Goal: Navigation & Orientation: Understand site structure

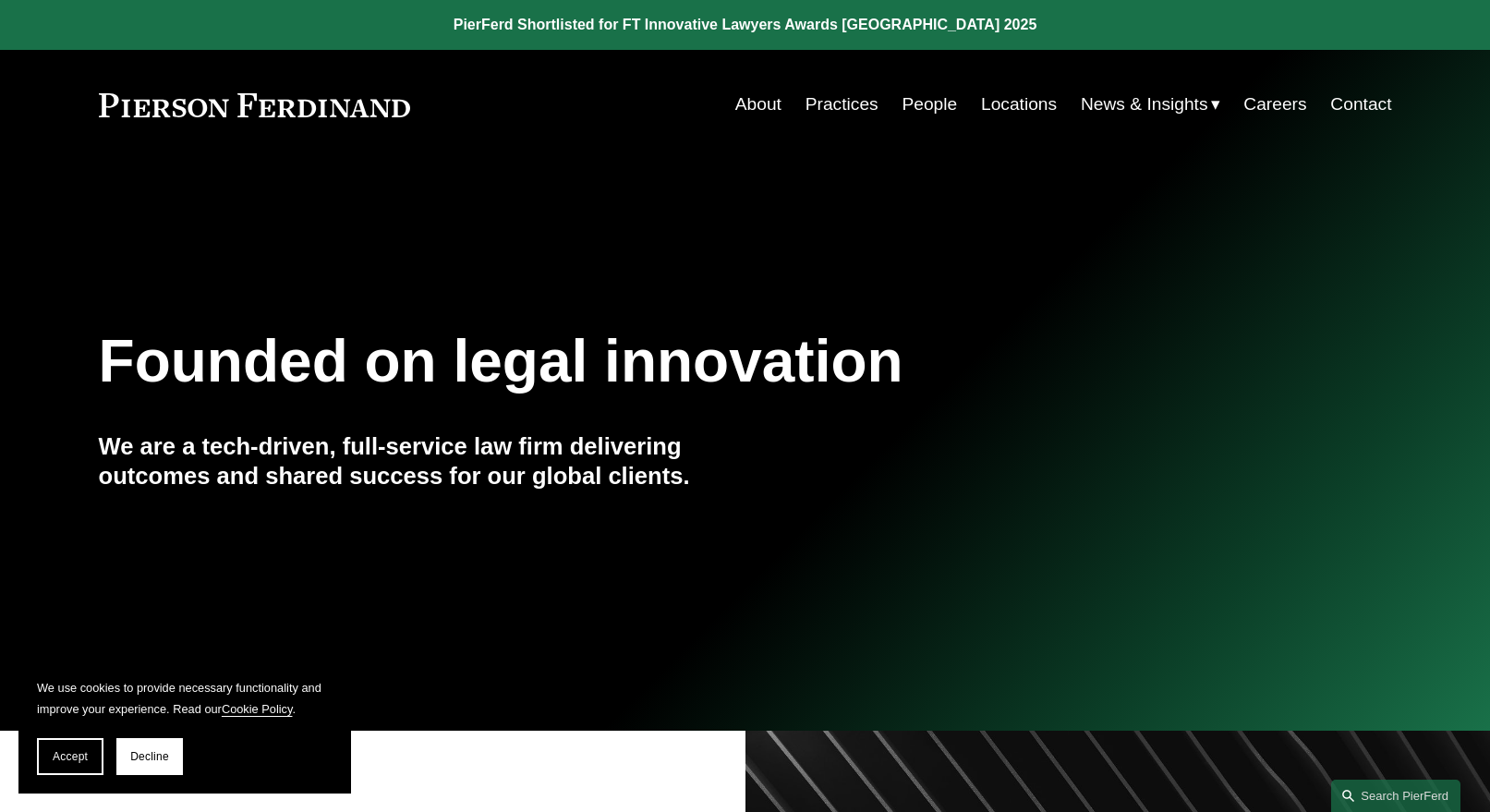
click at [918, 104] on link "People" at bounding box center [929, 104] width 55 height 35
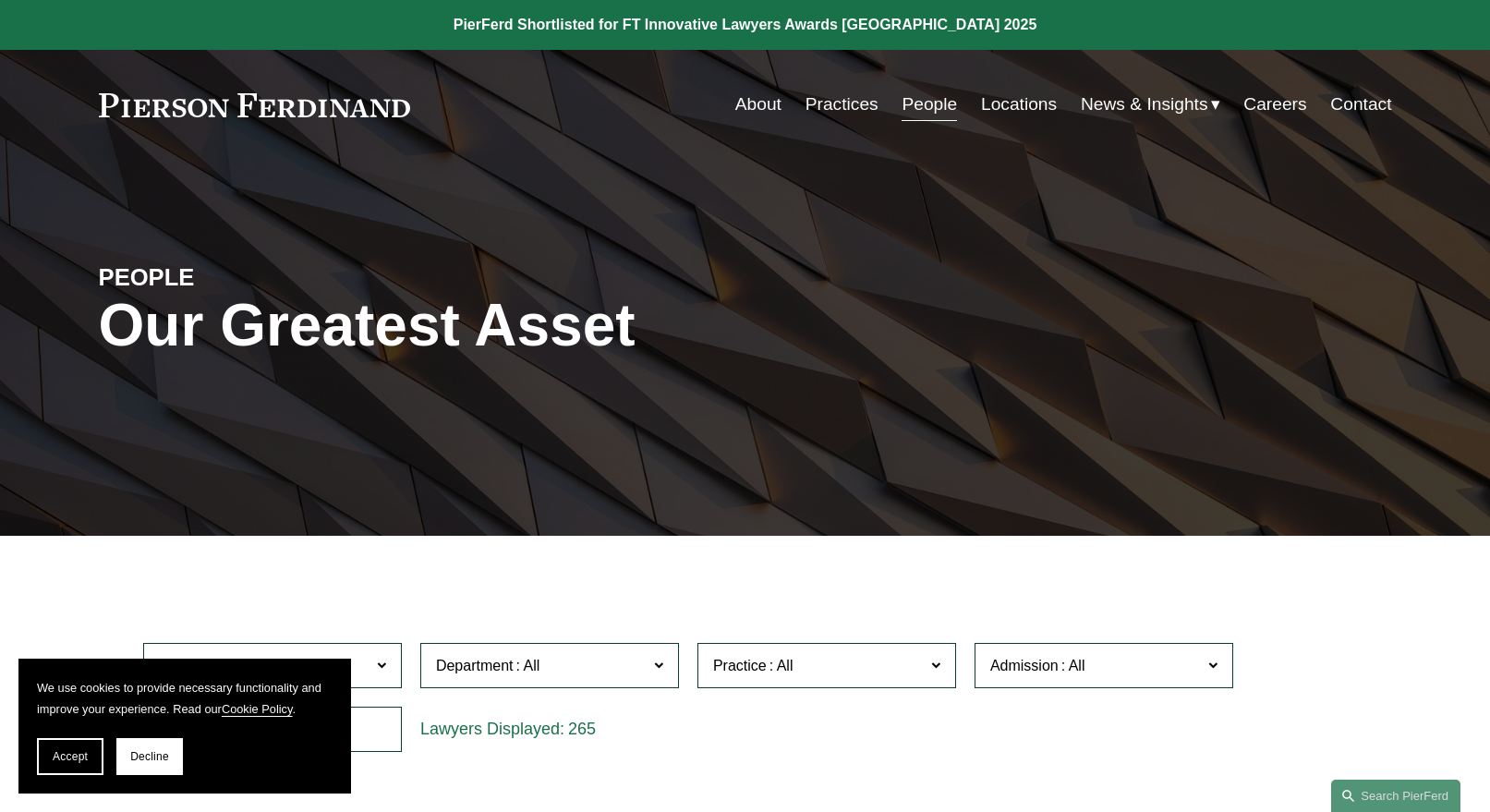
click at [849, 106] on link "Practices" at bounding box center [842, 104] width 73 height 35
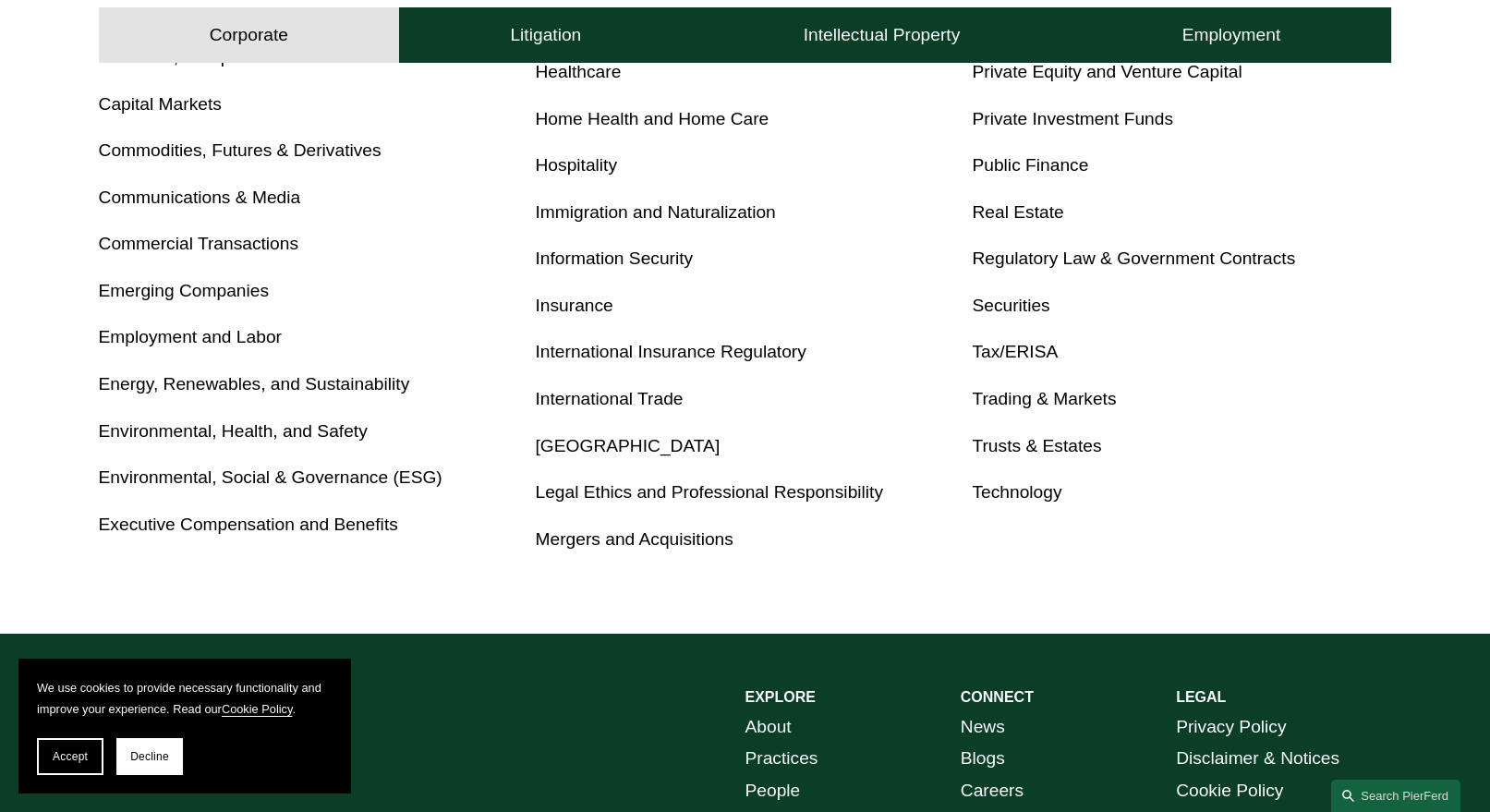
scroll to position [739, 0]
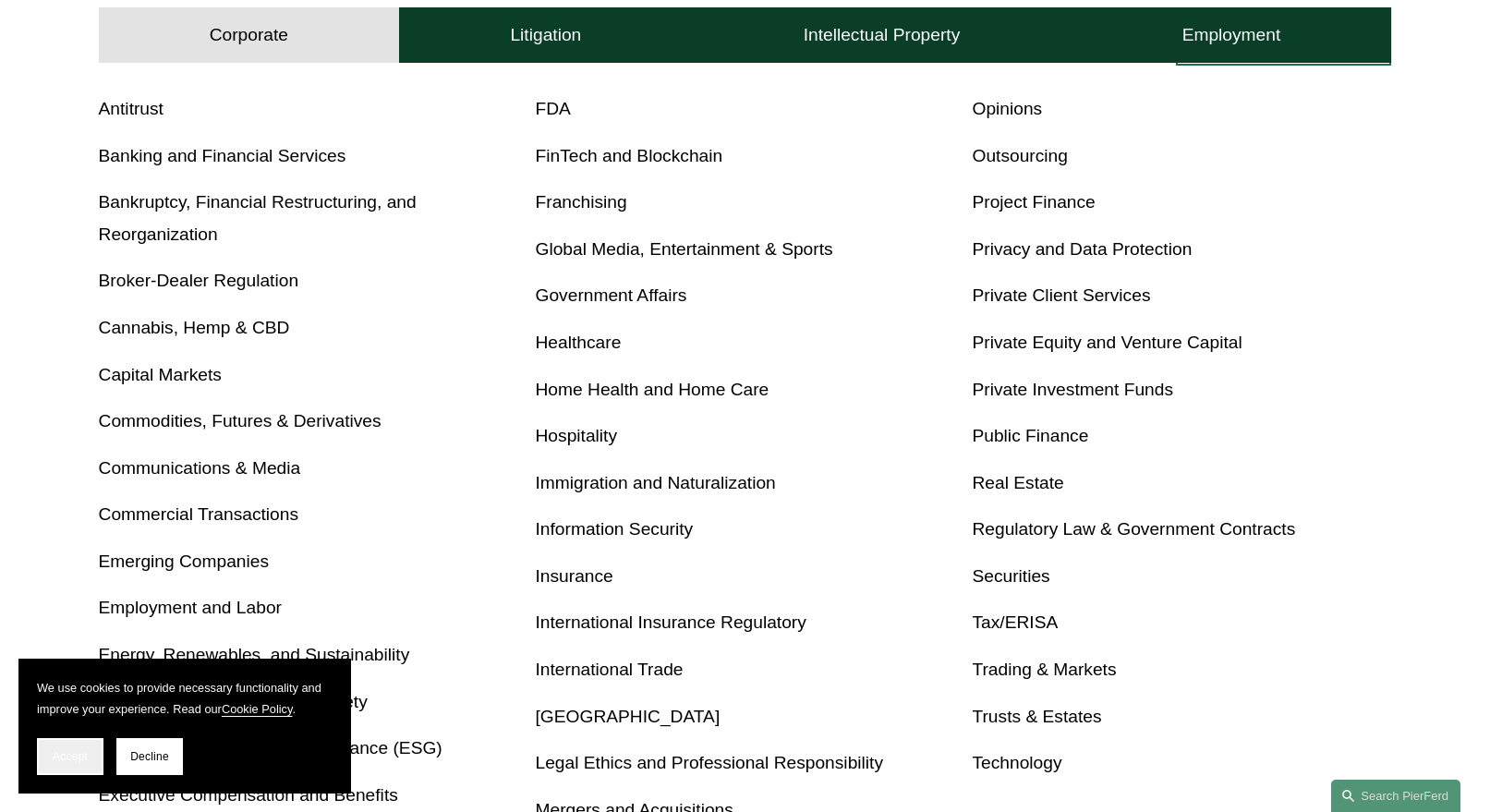
click at [74, 764] on button "Accept" at bounding box center [70, 756] width 67 height 37
